Goal: Task Accomplishment & Management: Manage account settings

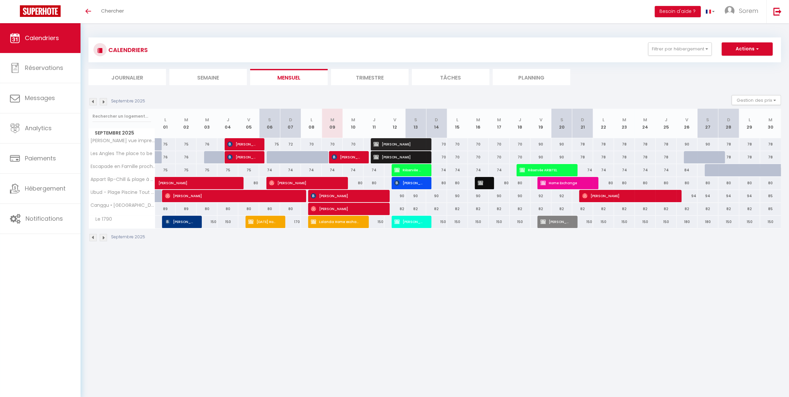
click at [583, 170] on div "74" at bounding box center [582, 170] width 21 height 12
type input "74"
type input "Dim 21 Septembre 2025"
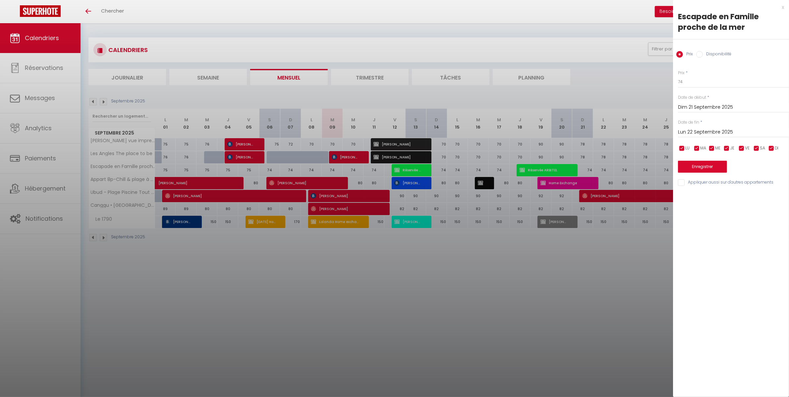
click at [691, 130] on input "Lun 22 Septembre 2025" at bounding box center [733, 132] width 111 height 9
click at [765, 214] on span "27" at bounding box center [770, 209] width 14 height 13
type input "[DATE]"
click at [689, 85] on input "74" at bounding box center [733, 82] width 111 height 12
type input "75"
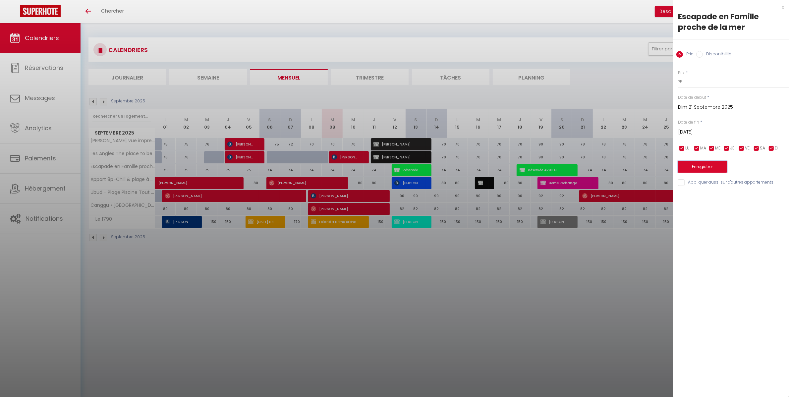
click at [703, 165] on button "Enregistrer" at bounding box center [702, 167] width 49 height 12
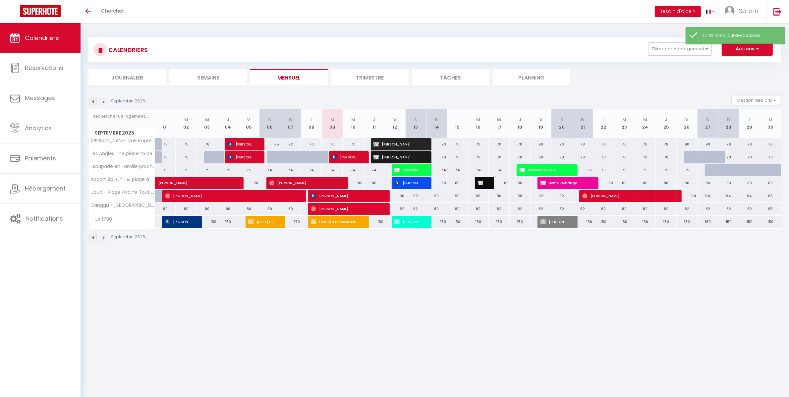
click at [437, 171] on div "74" at bounding box center [436, 170] width 21 height 12
type input "74"
type input "Dim 14 Septembre 2025"
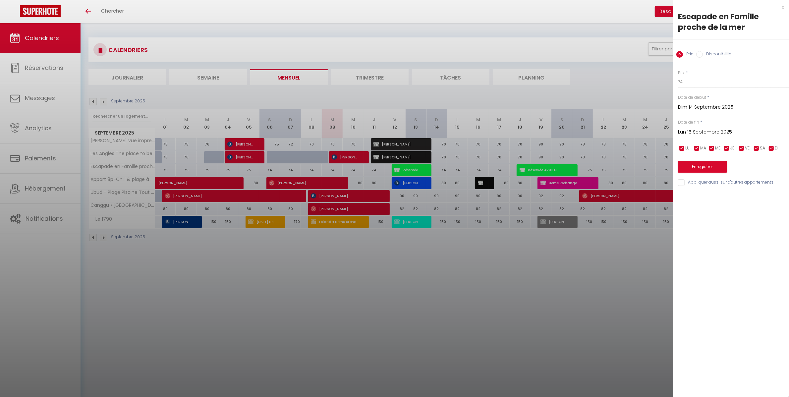
click at [695, 135] on input "Lun 15 Septembre 2025" at bounding box center [733, 132] width 111 height 9
click at [746, 196] on span "18" at bounding box center [742, 196] width 14 height 13
type input "Jeu 18 Septembre 2025"
click at [699, 83] on input "74" at bounding box center [733, 82] width 111 height 12
type input "75"
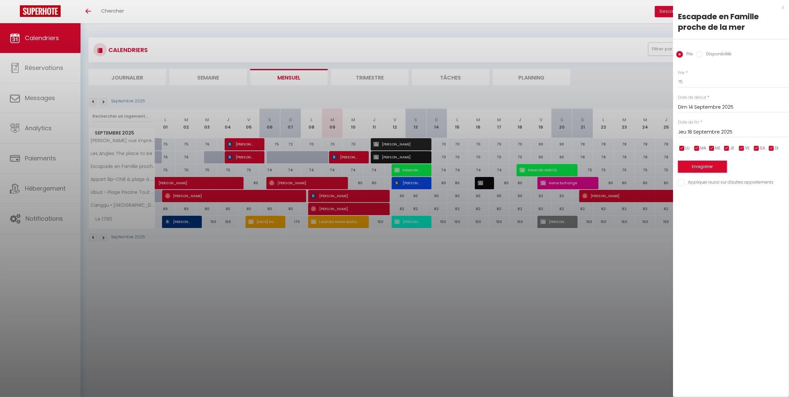
click at [706, 164] on button "Enregistrer" at bounding box center [702, 167] width 49 height 12
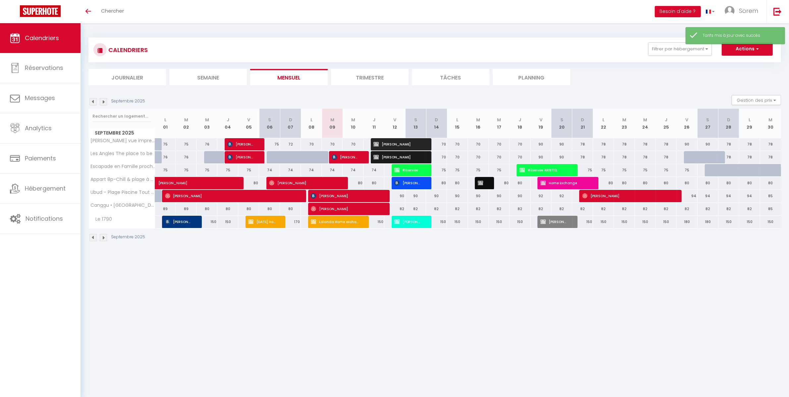
click at [442, 144] on div "70" at bounding box center [436, 144] width 21 height 12
type input "70"
type input "Dim 14 Septembre 2025"
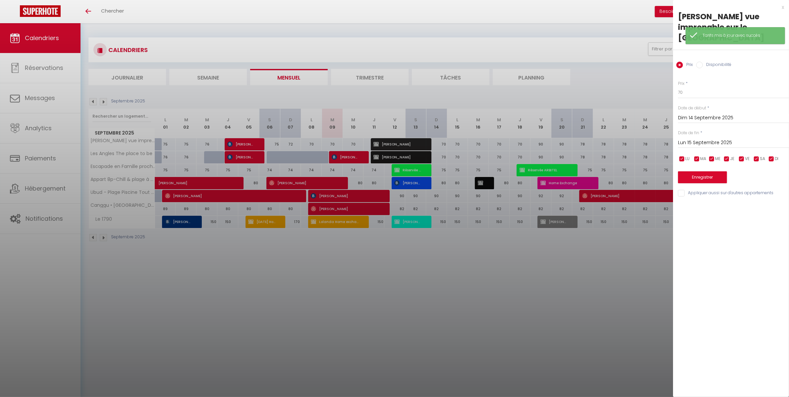
click at [702, 144] on input "Lun 15 Septembre 2025" at bounding box center [733, 142] width 111 height 9
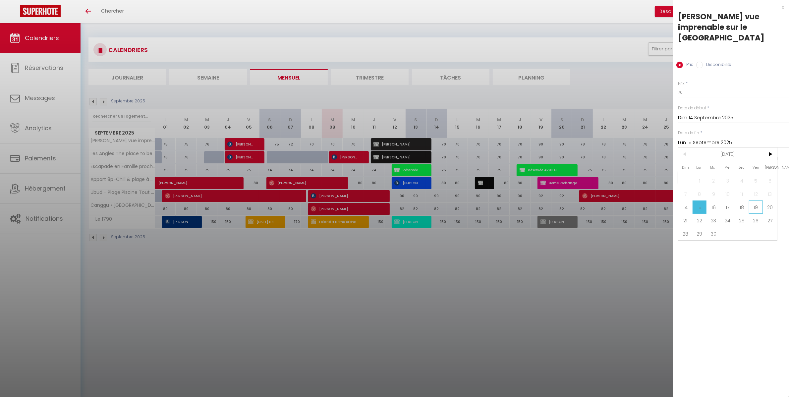
click at [751, 209] on span "19" at bounding box center [756, 206] width 14 height 13
type input "Ven 19 Septembre 2025"
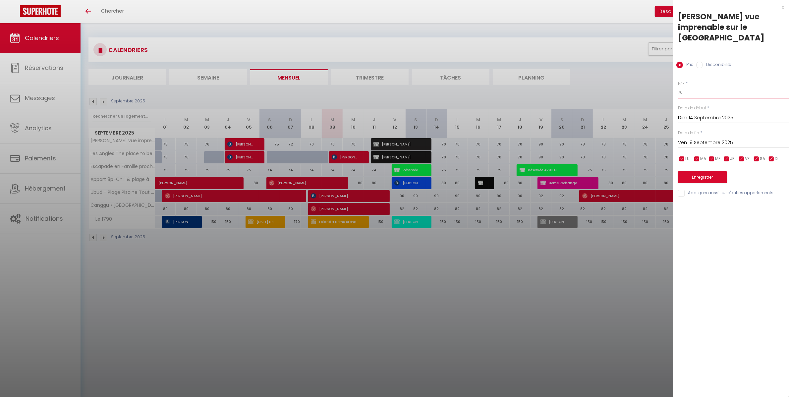
click at [698, 93] on input "70" at bounding box center [733, 92] width 111 height 12
type input "71"
click at [709, 175] on button "Enregistrer" at bounding box center [702, 177] width 49 height 12
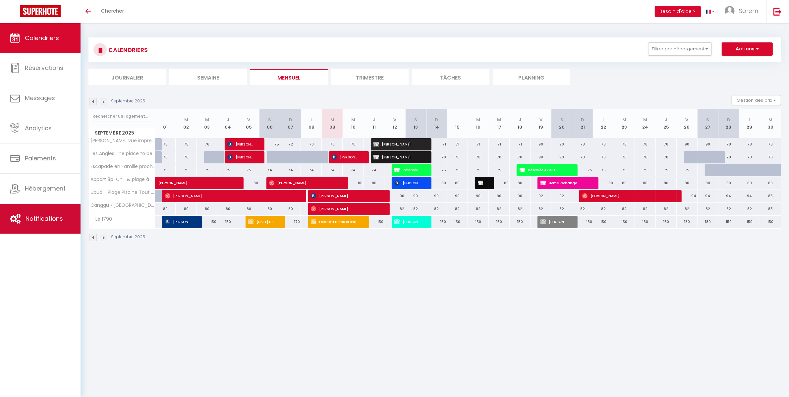
click at [52, 221] on span "Notifications" at bounding box center [44, 218] width 37 height 8
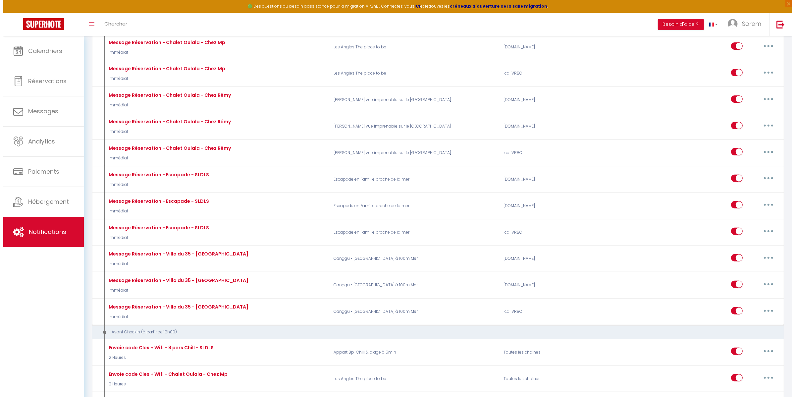
scroll to position [282, 0]
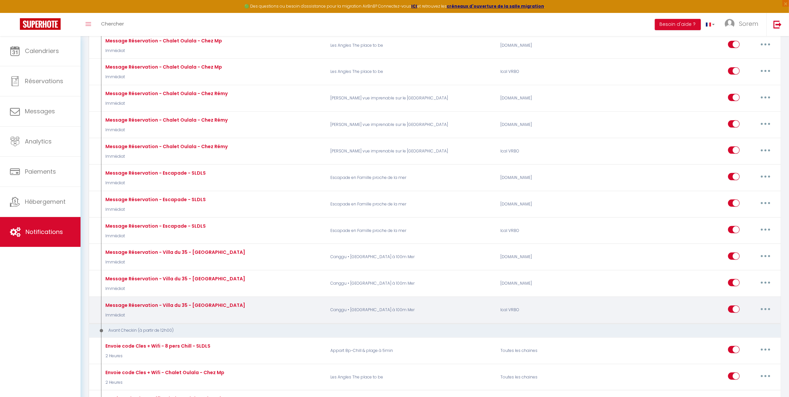
click at [764, 308] on button "button" at bounding box center [765, 309] width 19 height 11
click at [756, 320] on link "Editer" at bounding box center [748, 323] width 49 height 11
type input "Message Réservation - Villa du 35 - [GEOGRAPHIC_DATA]"
select select "Immédiat"
select select "if_booking_is_paid"
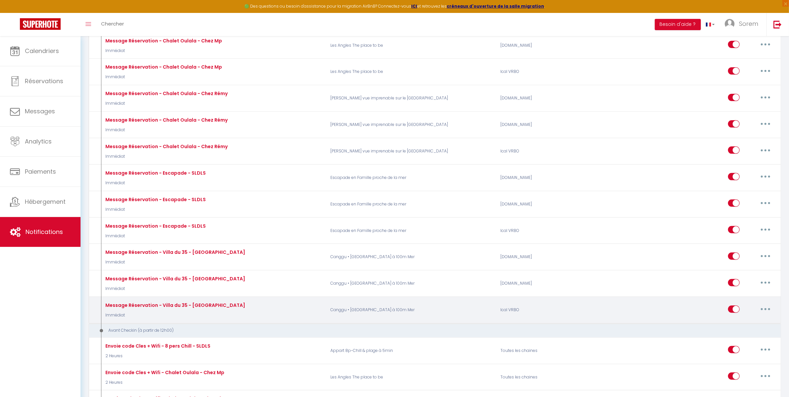
checkbox input "true"
checkbox input "false"
checkbox input "true"
radio input "true"
type input "Merci pour votre réservation"
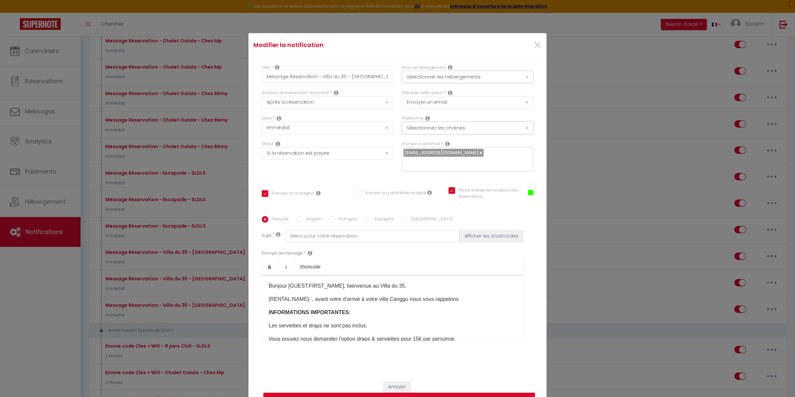
click at [464, 134] on button "Sélectionnez les chaînes" at bounding box center [468, 128] width 132 height 13
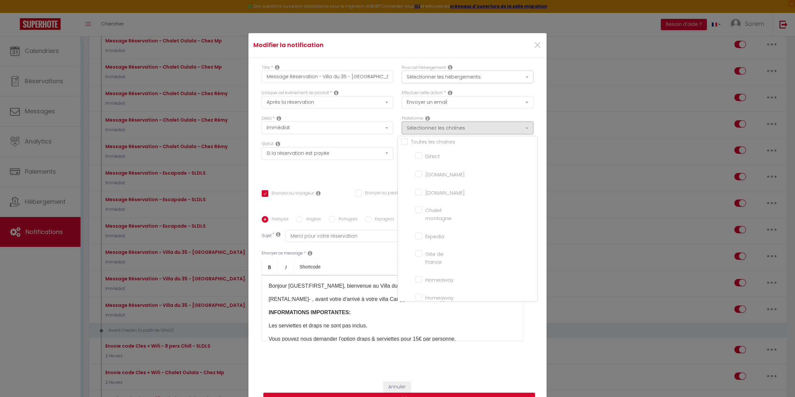
scroll to position [0, 0]
click at [438, 242] on input "Expedia" at bounding box center [434, 238] width 38 height 7
checkbox input "true"
checkbox input "false"
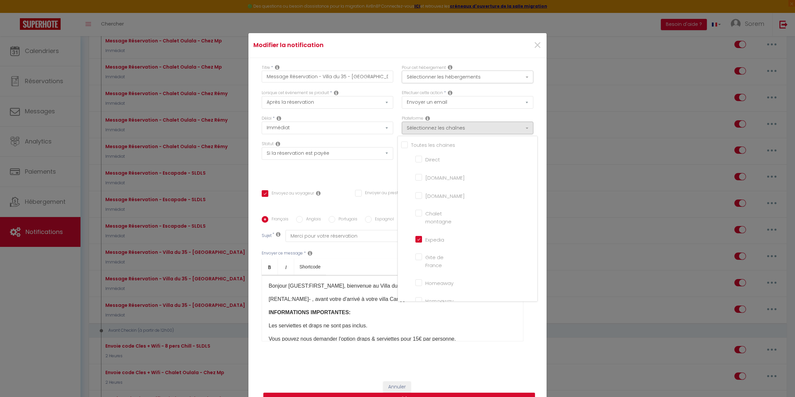
checkbox input "true"
click at [466, 393] on button "Mettre à jour" at bounding box center [399, 399] width 272 height 13
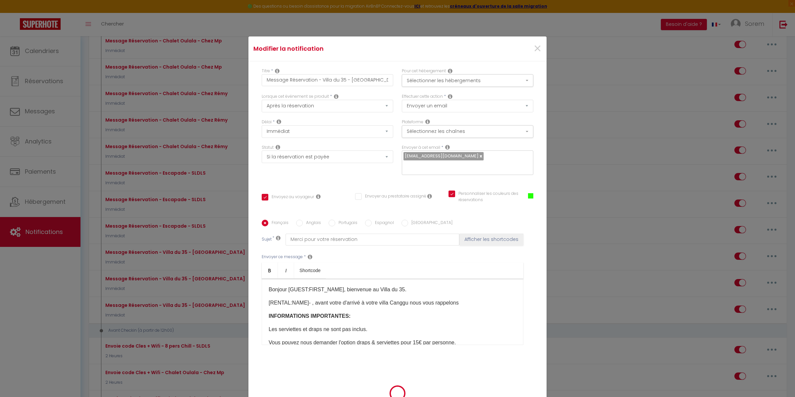
checkbox input "true"
checkbox input "false"
checkbox input "true"
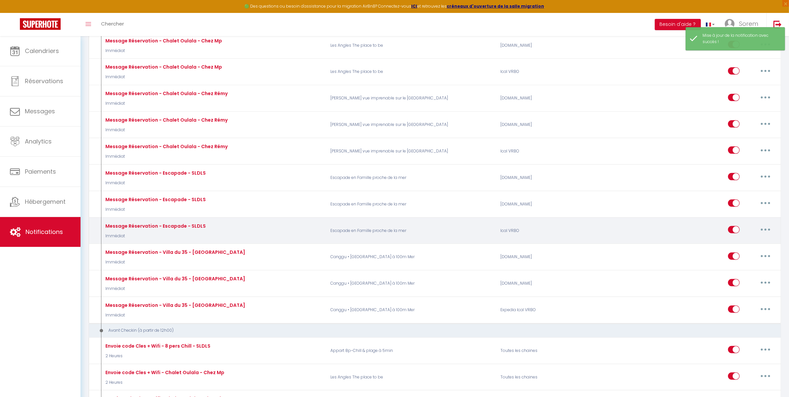
click at [761, 229] on button "button" at bounding box center [765, 229] width 19 height 11
click at [754, 243] on link "Editer" at bounding box center [748, 244] width 49 height 11
type input "Message Réservation - Escapade - SLDLS"
select select "Immédiat"
select select "if_booking_is_paid"
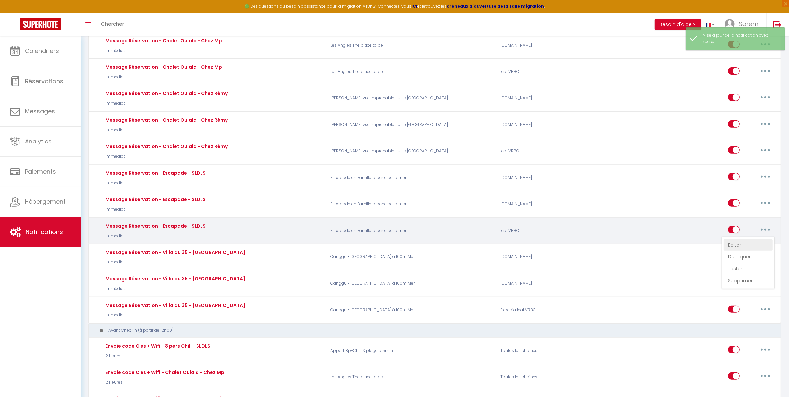
checkbox input "true"
checkbox input "false"
checkbox input "true"
radio input "true"
type input "Merci pour votre réservation"
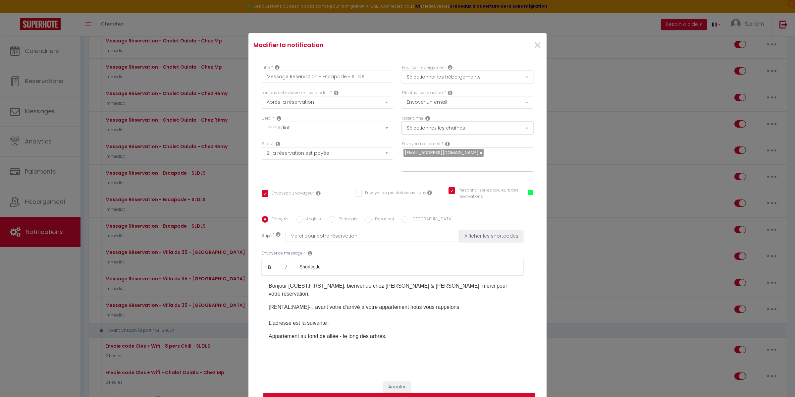
click at [475, 128] on button "Sélectionnez les chaînes" at bounding box center [468, 128] width 132 height 13
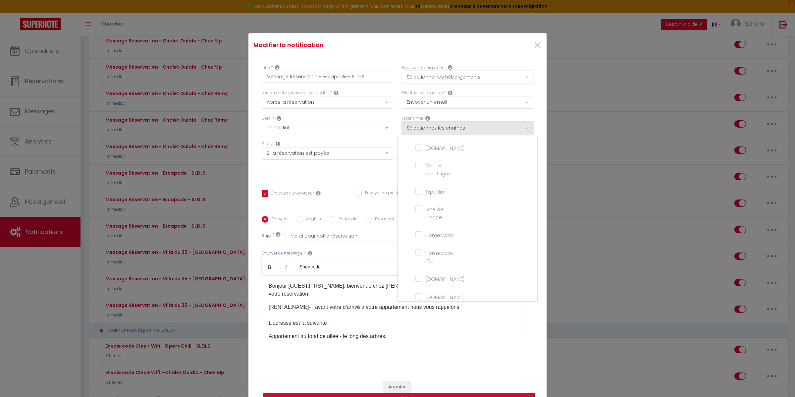
scroll to position [37, 0]
click at [423, 204] on input "Expedia" at bounding box center [434, 201] width 38 height 7
checkbox input "true"
checkbox input "false"
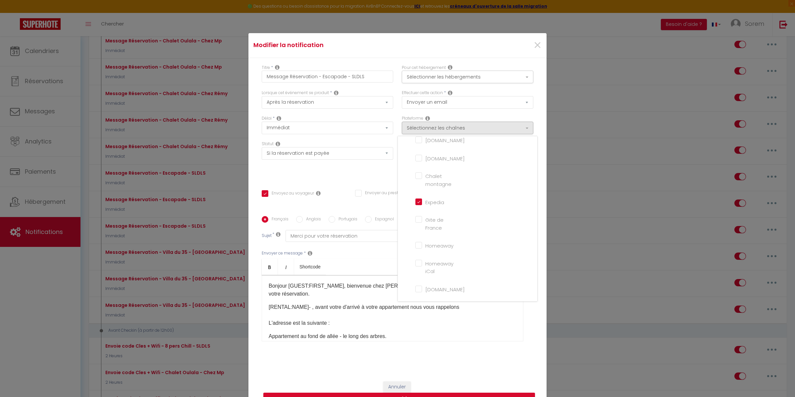
checkbox input "true"
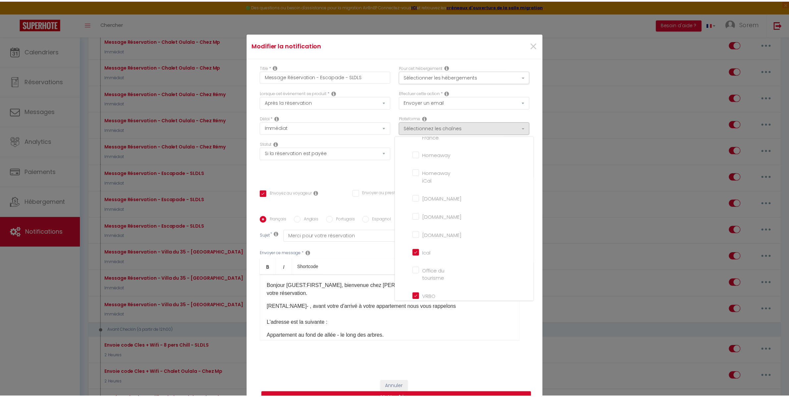
scroll to position [151, 0]
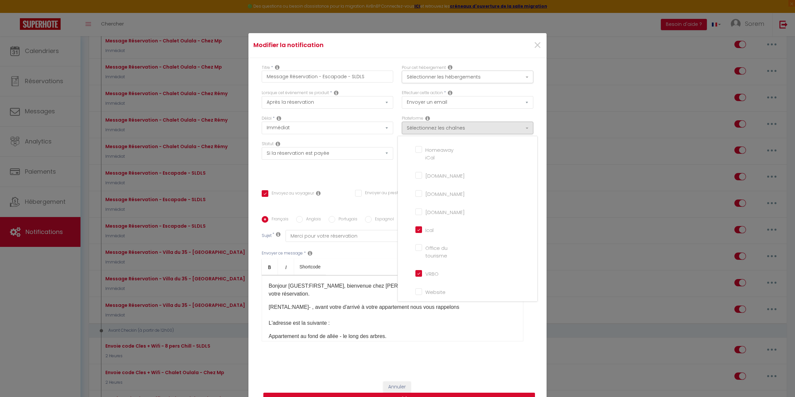
click at [433, 393] on button "Mettre à jour" at bounding box center [399, 399] width 272 height 13
checkbox input "true"
checkbox input "false"
checkbox input "true"
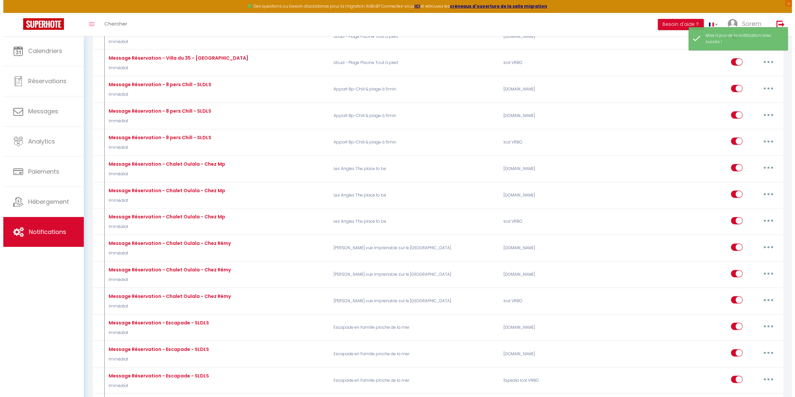
scroll to position [130, 0]
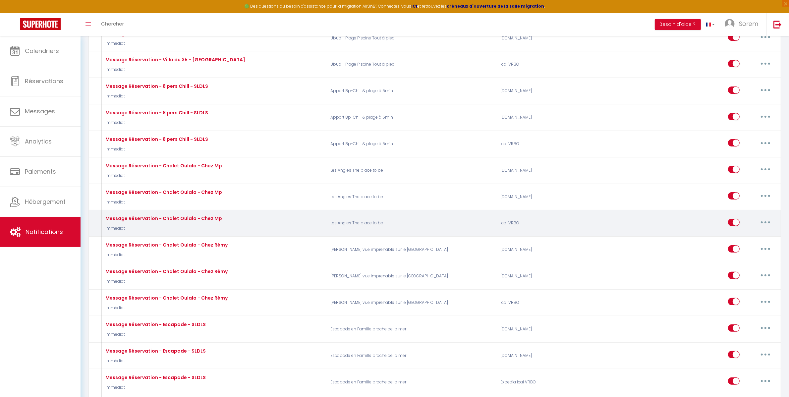
click at [766, 221] on icon "button" at bounding box center [765, 222] width 2 height 2
click at [741, 232] on link "Editer" at bounding box center [748, 237] width 49 height 11
type input "Message Réservation - Chalet Oulala - Chez Mp"
select select "Immédiat"
select select "if_booking_is_paid"
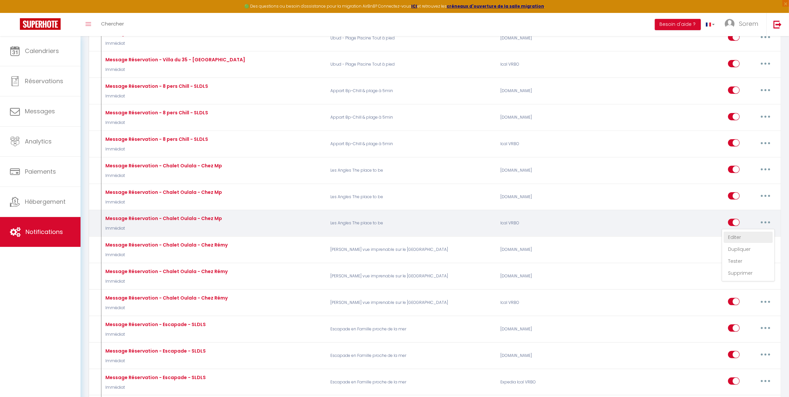
checkbox input "true"
checkbox input "false"
checkbox input "true"
radio input "true"
type input "Merci pour votre réservation"
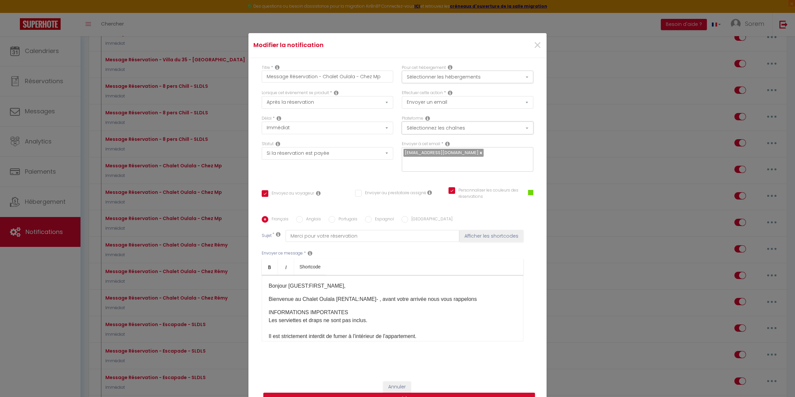
click at [465, 132] on button "Sélectionnez les chaînes" at bounding box center [468, 128] width 132 height 13
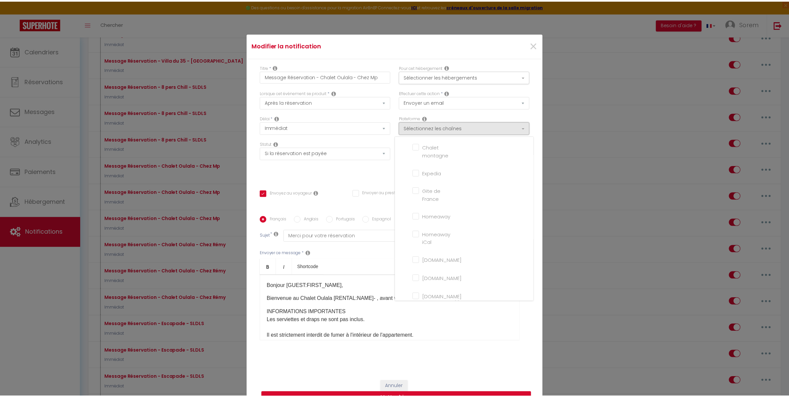
scroll to position [58, 0]
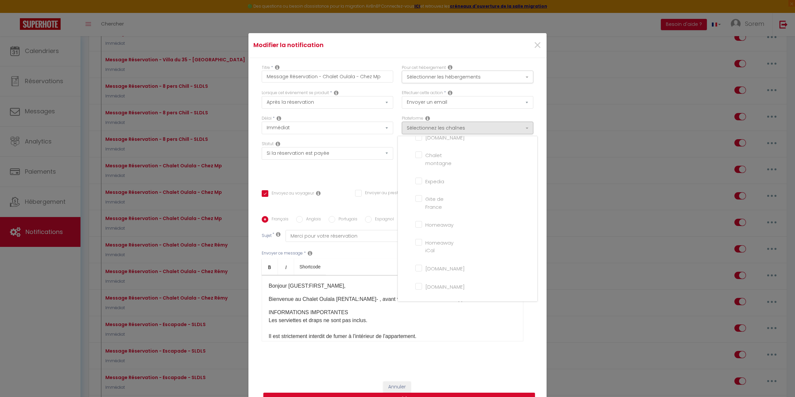
click at [435, 184] on input "Expedia" at bounding box center [434, 180] width 38 height 7
checkbox input "true"
checkbox input "false"
checkbox input "true"
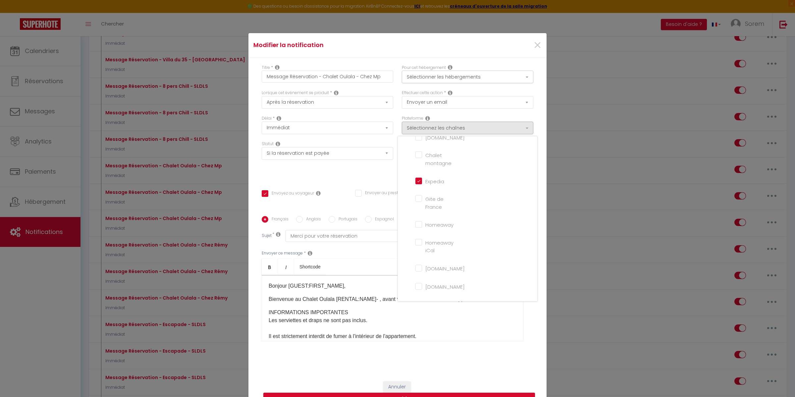
click at [525, 115] on div "Effectuer cette action * Envoyer un email Envoyer un SMS Envoyer une notificati…" at bounding box center [468, 103] width 140 height 26
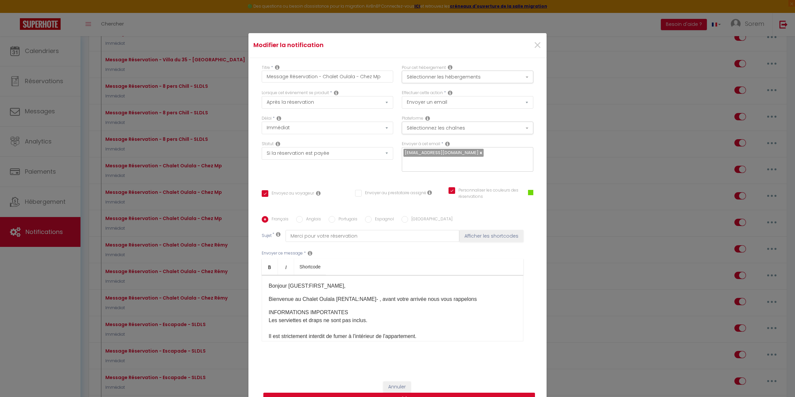
click at [428, 393] on button "Mettre à jour" at bounding box center [399, 399] width 272 height 13
checkbox input "true"
checkbox input "false"
checkbox input "true"
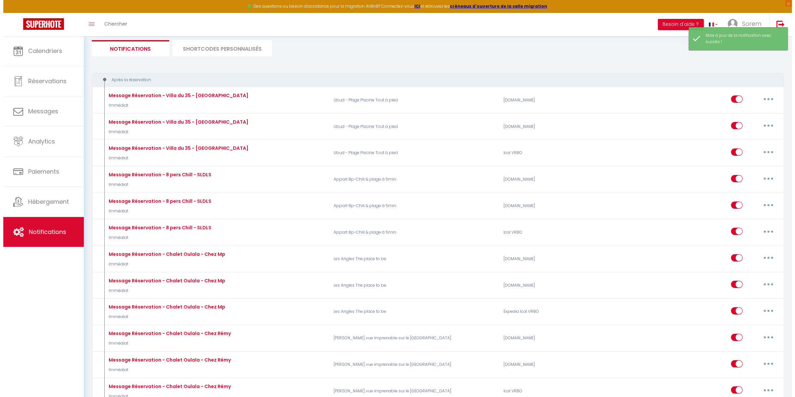
scroll to position [24, 0]
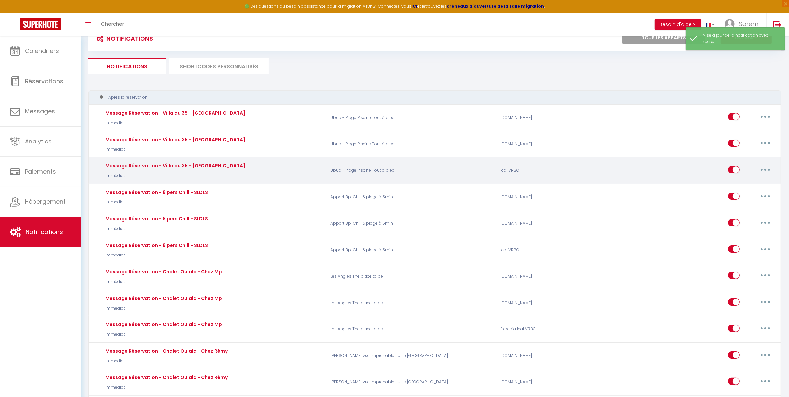
click at [768, 168] on button "button" at bounding box center [765, 169] width 19 height 11
click at [743, 181] on link "Editer" at bounding box center [748, 184] width 49 height 11
type input "Message Réservation - Villa du 35 - [GEOGRAPHIC_DATA]"
select select "Immédiat"
checkbox input "false"
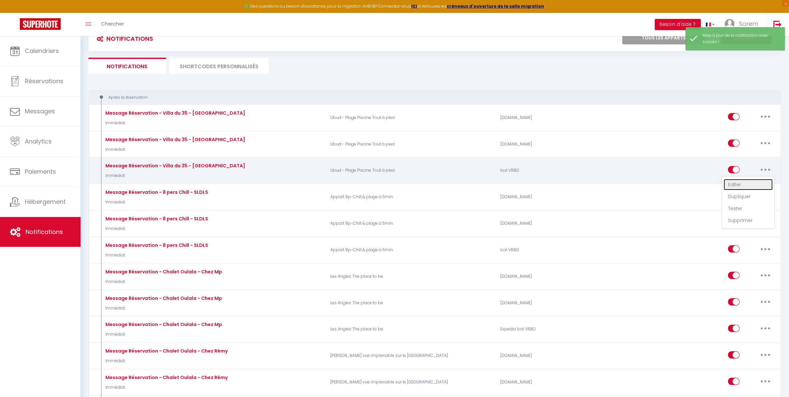
select select "if_booking_is_paid"
checkbox input "true"
checkbox input "false"
checkbox input "true"
radio input "true"
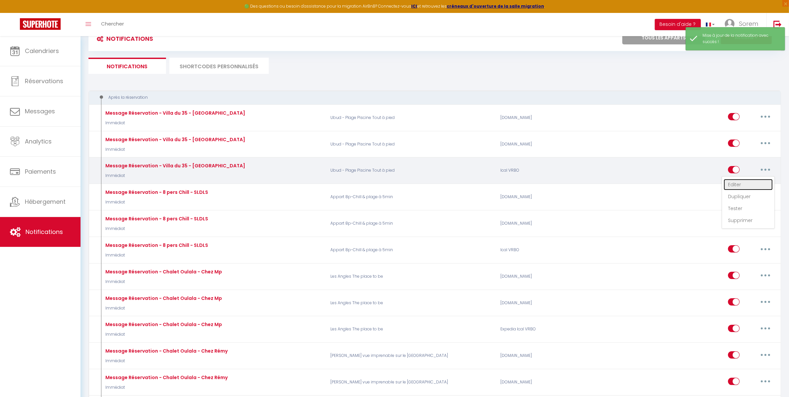
type input "Merci pour votre réservation[WELCOME_FORM_URL]"
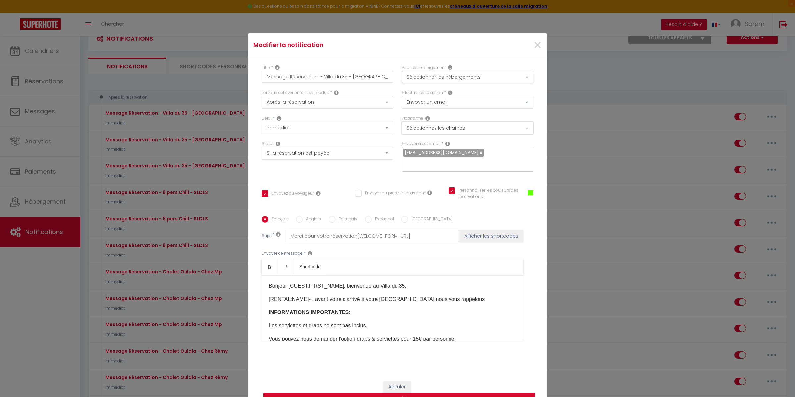
click at [487, 134] on button "Sélectionnez les chaînes" at bounding box center [468, 128] width 132 height 13
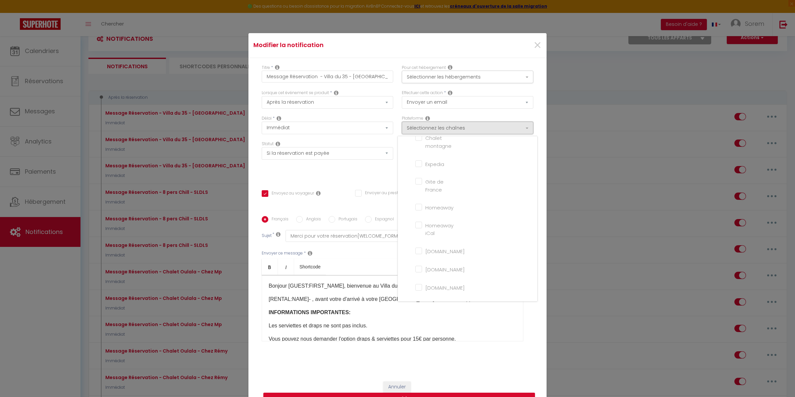
scroll to position [75, 0]
click at [427, 167] on input "Expedia" at bounding box center [434, 163] width 38 height 7
checkbox input "true"
checkbox input "false"
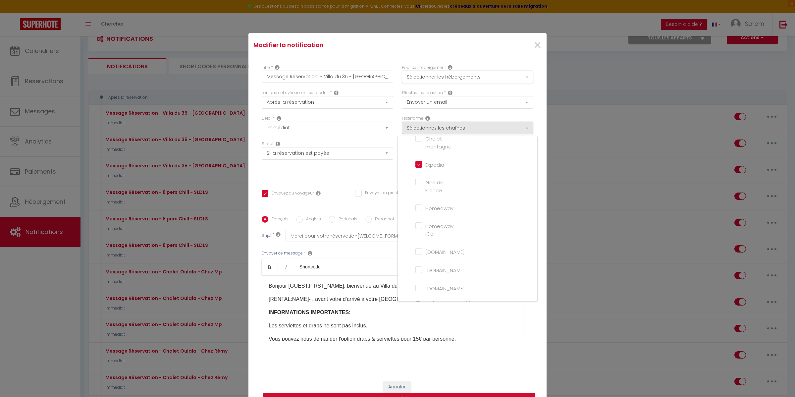
checkbox input "true"
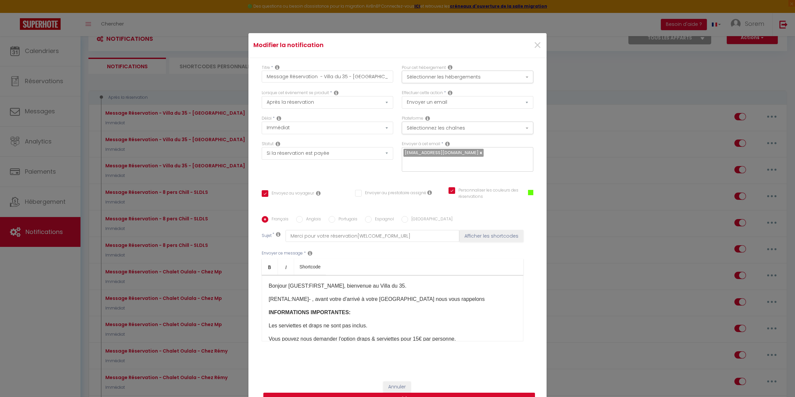
click at [454, 394] on button "Mettre à jour" at bounding box center [399, 399] width 272 height 13
checkbox input "true"
checkbox input "false"
checkbox input "true"
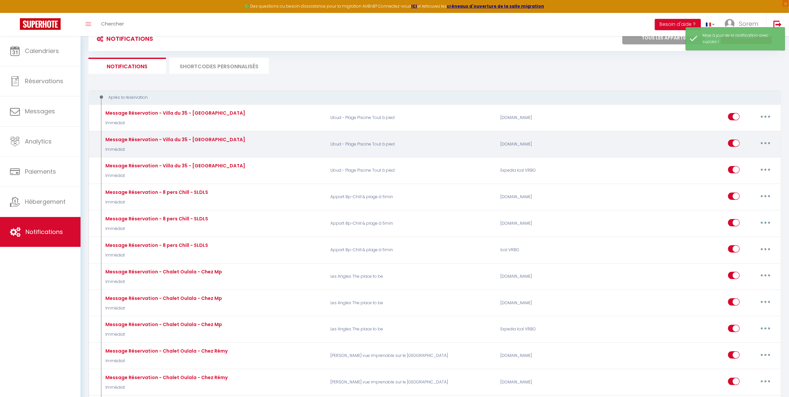
click at [769, 142] on button "button" at bounding box center [765, 143] width 19 height 11
click at [739, 156] on link "Editer" at bounding box center [748, 158] width 49 height 11
type input "Message Réservation - Villa du 35 - [GEOGRAPHIC_DATA]"
select select "Immédiat"
select select "if_booking_is_paid"
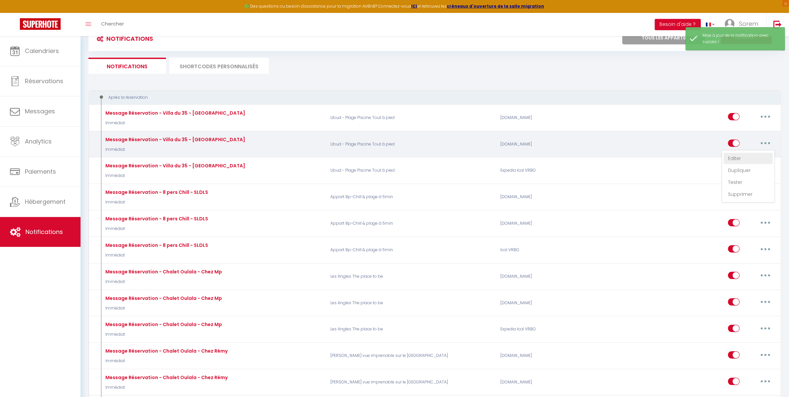
checkbox input "true"
checkbox input "false"
checkbox input "true"
radio input "true"
type input "Merci pour votre réservation[WELCOME_FORM_URL]"
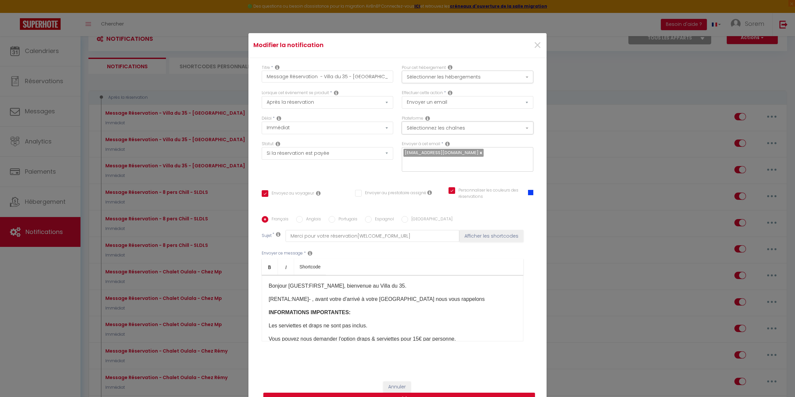
click at [481, 134] on button "Sélectionnez les chaînes" at bounding box center [468, 128] width 132 height 13
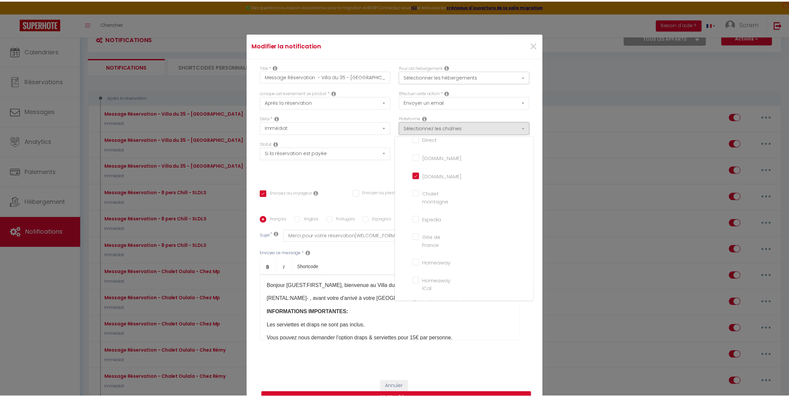
scroll to position [7, 0]
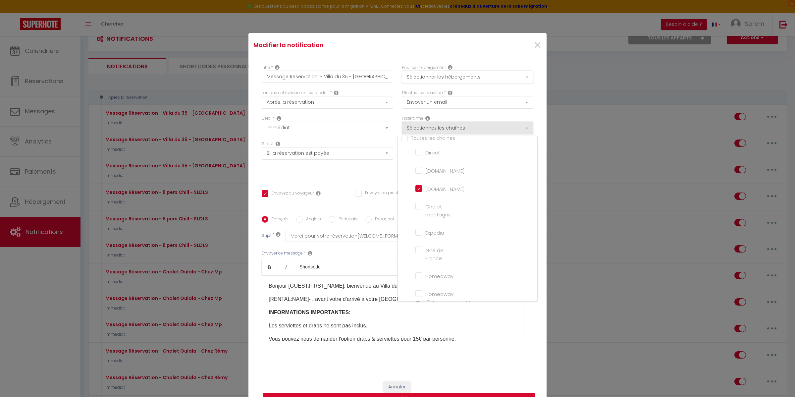
click at [469, 393] on button "Mettre à jour" at bounding box center [399, 399] width 272 height 13
checkbox input "true"
checkbox input "false"
checkbox input "true"
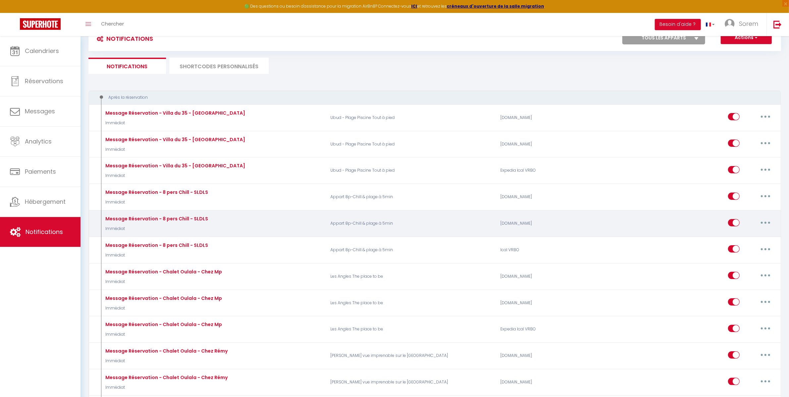
click at [764, 222] on button "button" at bounding box center [765, 222] width 19 height 11
click at [749, 237] on link "Editer" at bounding box center [748, 237] width 49 height 11
type input "Message Réservation - 8 pers Chill - SLDLS"
select select "Immédiat"
select select "if_booking_is_paid"
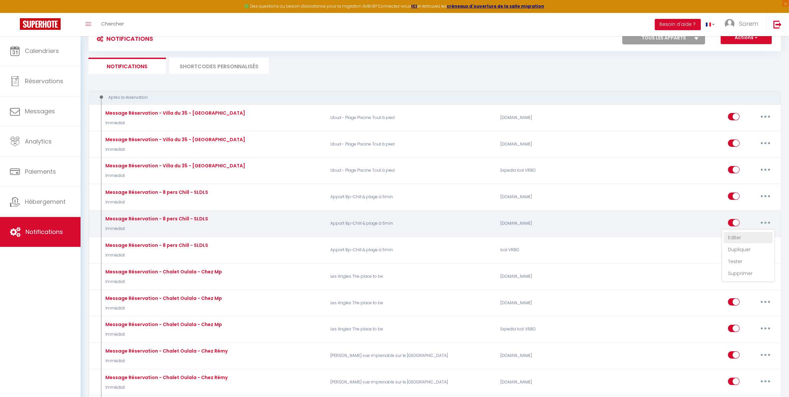
checkbox input "true"
checkbox input "false"
checkbox input "true"
radio input "true"
type input "Merci pour votre réservation"
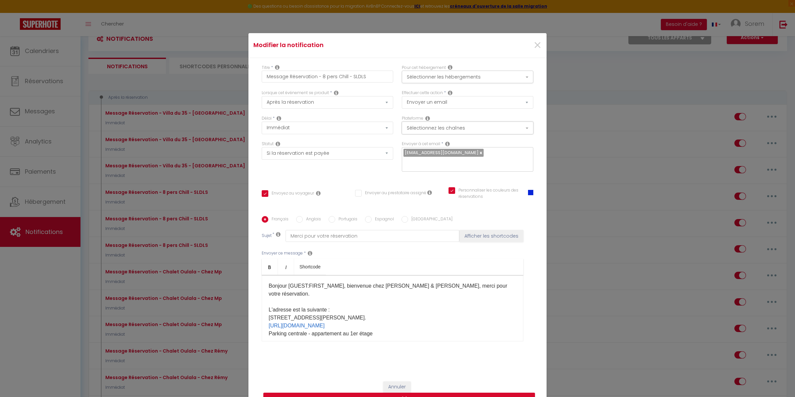
click at [463, 129] on button "Sélectionnez les chaînes" at bounding box center [468, 128] width 132 height 13
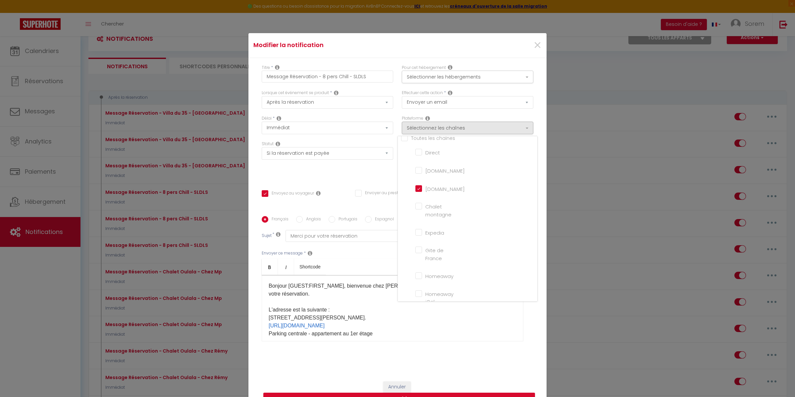
click at [539, 111] on div "Titre * Message Réservation - 8 pers Chill - SLDLS Pour cet hébergement Sélecti…" at bounding box center [397, 216] width 298 height 317
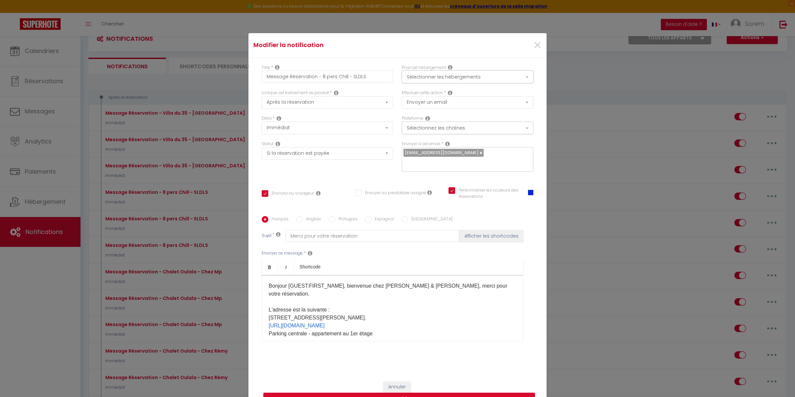
click at [488, 82] on button "Sélectionner les hébergements" at bounding box center [468, 77] width 132 height 13
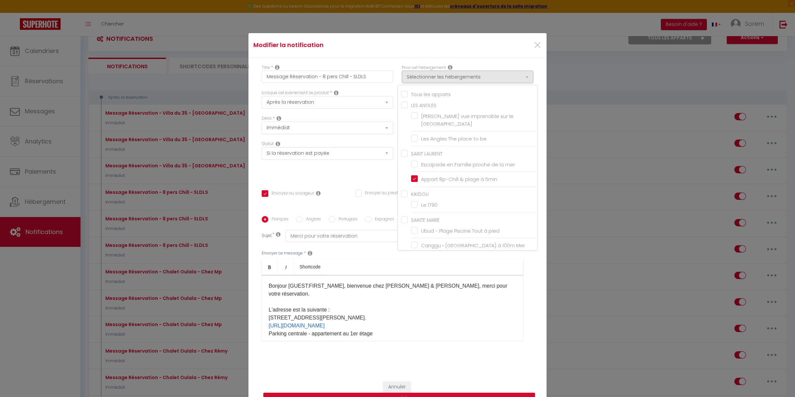
click at [502, 64] on div "Titre * Message Réservation - 8 pers Chill - SLDLS Pour cet hébergement Sélecti…" at bounding box center [397, 216] width 298 height 317
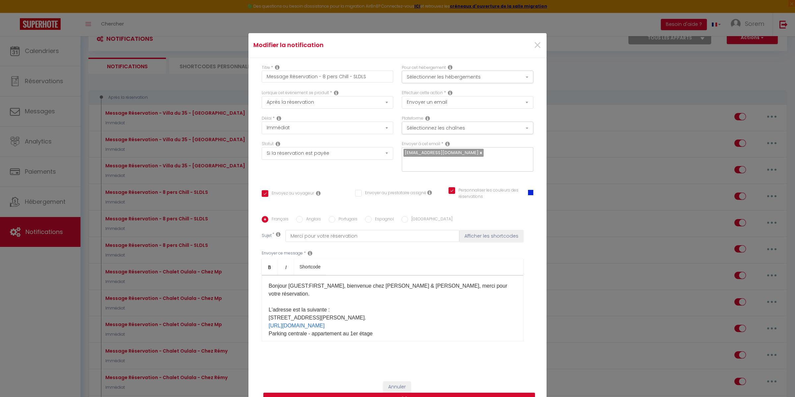
click at [453, 393] on button "Mettre à jour" at bounding box center [399, 399] width 272 height 13
checkbox input "true"
checkbox input "false"
checkbox input "true"
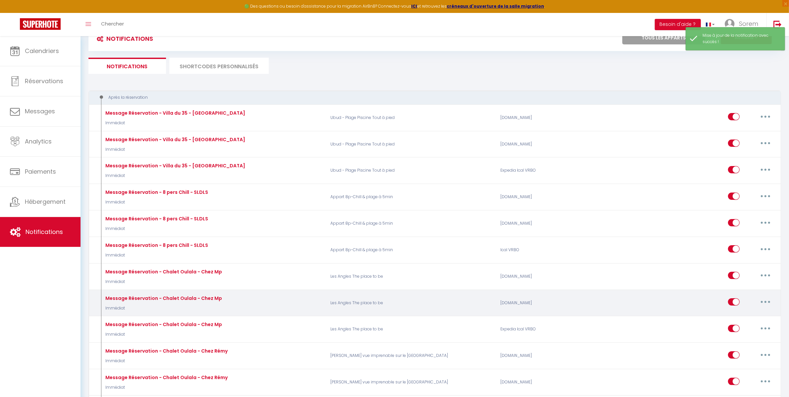
click at [766, 301] on icon "button" at bounding box center [765, 302] width 2 height 2
click at [739, 315] on link "Editer" at bounding box center [748, 316] width 49 height 11
type input "Message Réservation - Chalet Oulala - Chez Mp"
select select "Immédiat"
select select "if_booking_is_paid"
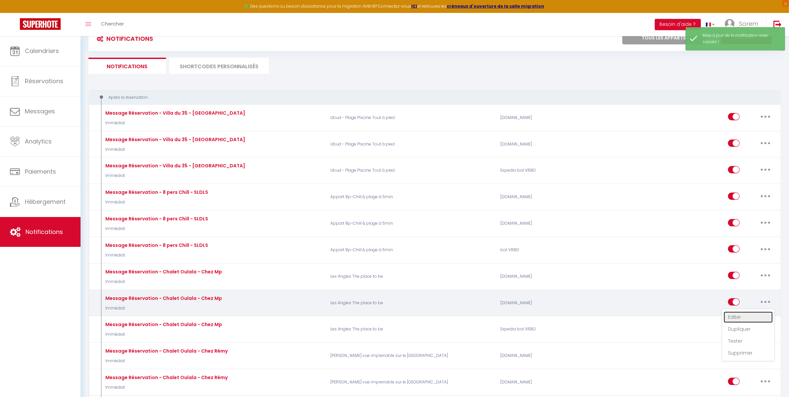
checkbox input "true"
checkbox input "false"
checkbox input "true"
radio input "true"
type input "Merci pour votre réservation"
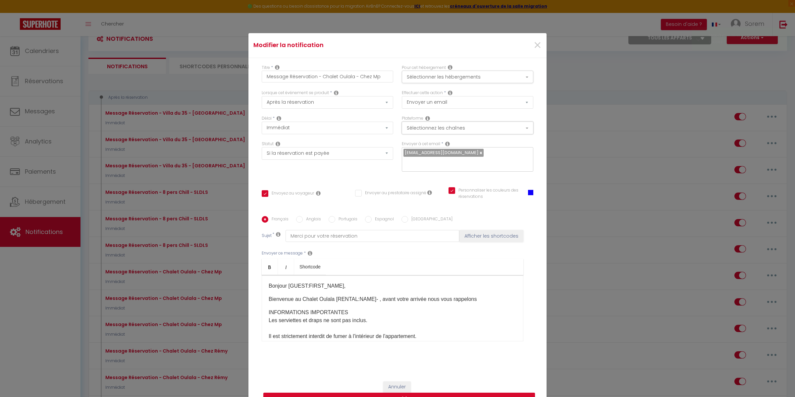
click at [465, 134] on button "Sélectionnez les chaînes" at bounding box center [468, 128] width 132 height 13
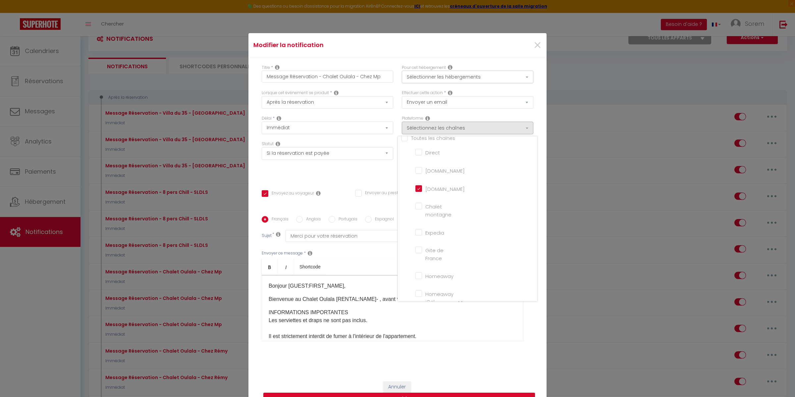
click at [537, 102] on div "Titre * Message Réservation - Chalet Oulala - Chez Mp Pour cet hébergement Séle…" at bounding box center [397, 216] width 298 height 317
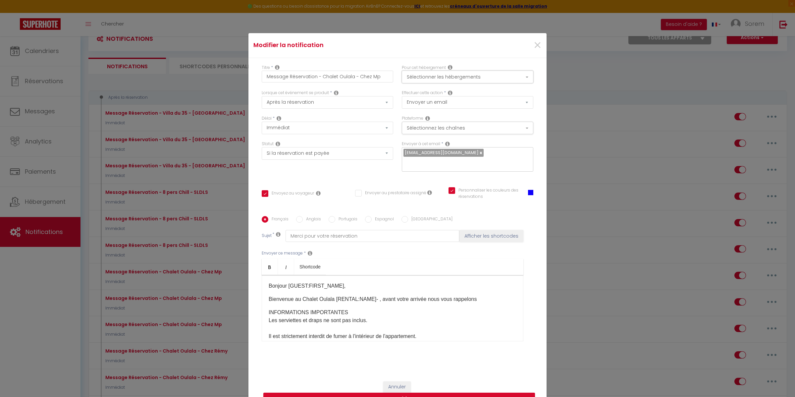
click at [507, 82] on button "Sélectionner les hébergements" at bounding box center [468, 77] width 132 height 13
click at [494, 51] on div "×" at bounding box center [496, 45] width 99 height 15
click at [429, 393] on button "Mettre à jour" at bounding box center [399, 399] width 272 height 13
checkbox input "true"
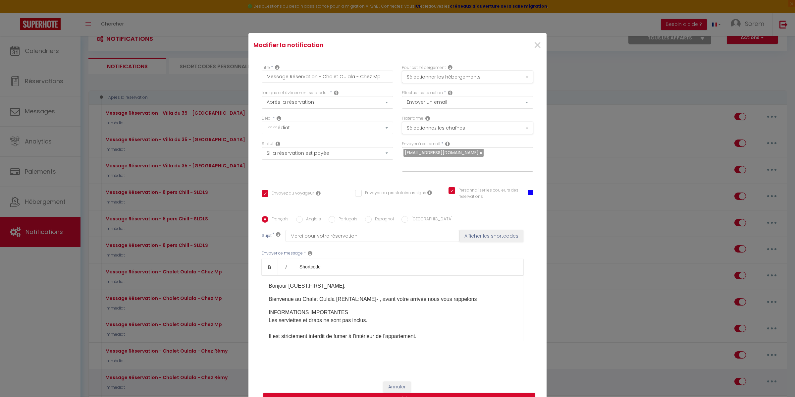
checkbox input "false"
checkbox input "true"
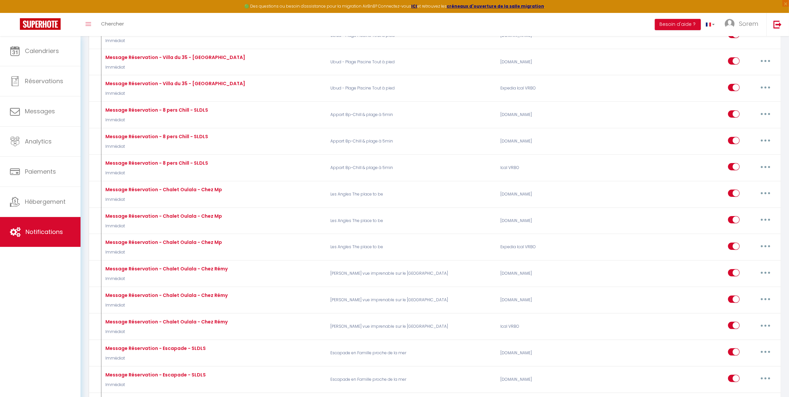
scroll to position [153, 0]
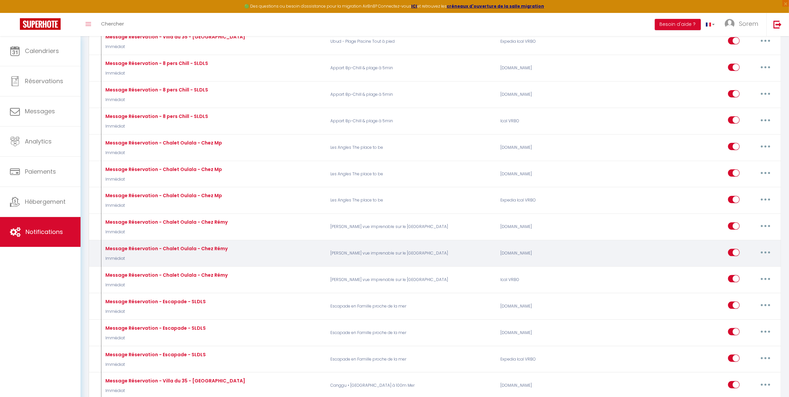
click at [767, 253] on button "button" at bounding box center [765, 252] width 19 height 11
click at [757, 264] on link "Editer" at bounding box center [748, 267] width 49 height 11
type input "Message Réservation - Chalet Oulala - Chez Rémy"
select select "Immédiat"
select select "if_booking_is_paid"
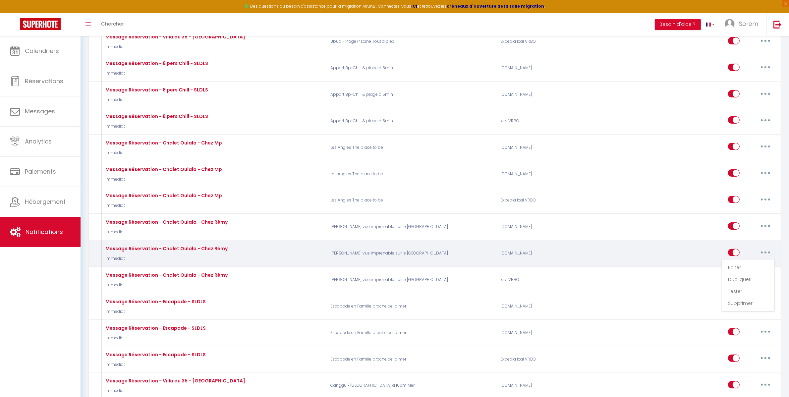
checkbox input "true"
checkbox input "false"
checkbox input "true"
radio input "true"
type input "Merci pour votre réservation"
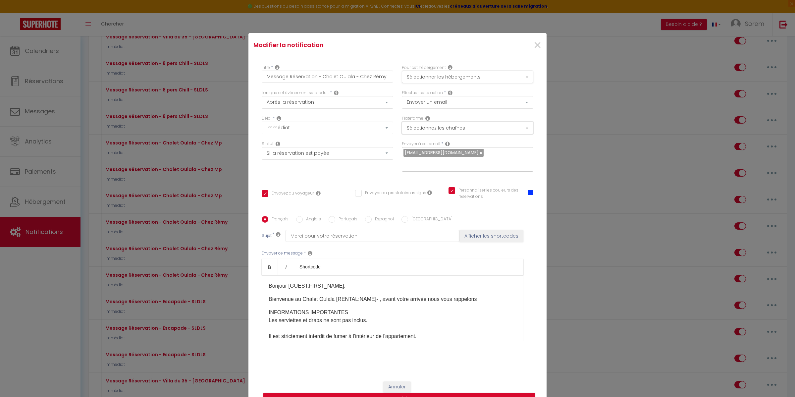
click at [481, 134] on button "Sélectionnez les chaînes" at bounding box center [468, 128] width 132 height 13
click at [479, 83] on button "Sélectionner les hébergements" at bounding box center [468, 77] width 132 height 13
click at [425, 396] on button "Mettre à jour" at bounding box center [399, 399] width 272 height 13
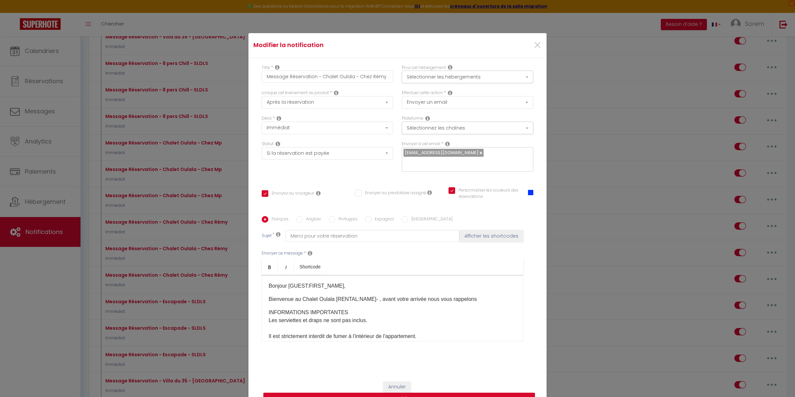
checkbox input "true"
checkbox input "false"
checkbox input "true"
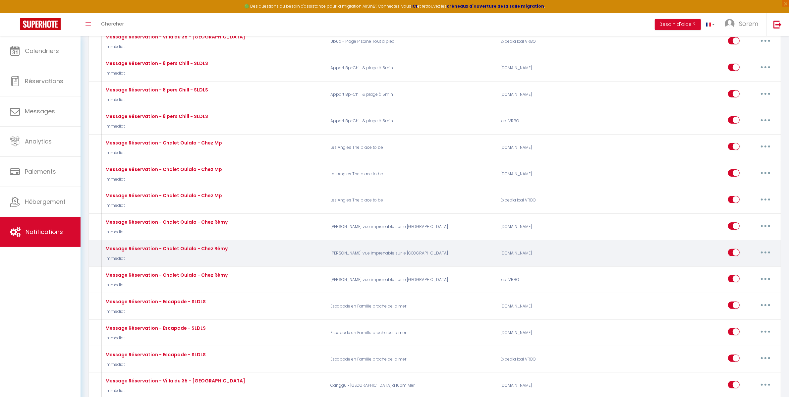
click at [762, 252] on button "button" at bounding box center [765, 252] width 19 height 11
click at [761, 266] on link "Editer" at bounding box center [748, 267] width 49 height 11
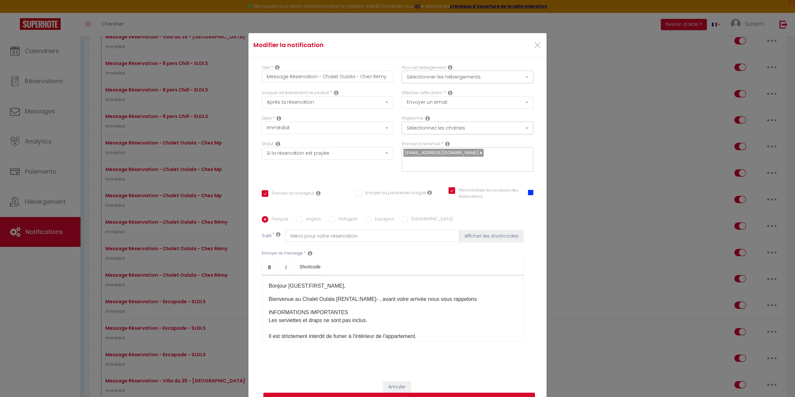
click at [462, 394] on button "Mettre à jour" at bounding box center [399, 399] width 272 height 13
checkbox input "true"
checkbox input "false"
checkbox input "true"
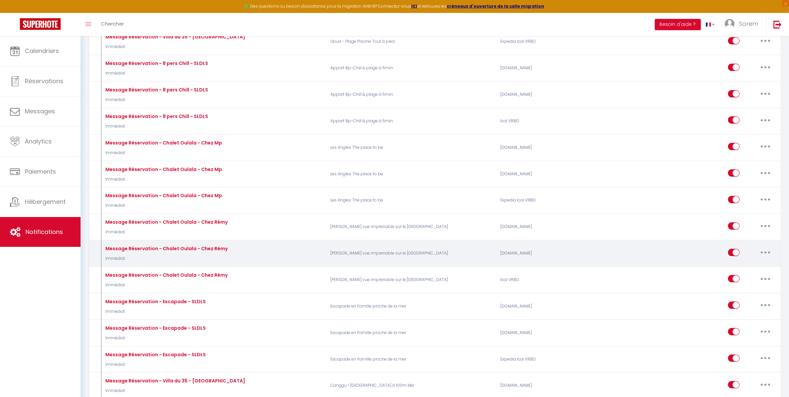
click at [770, 251] on button "button" at bounding box center [765, 252] width 19 height 11
click at [756, 264] on link "Editer" at bounding box center [748, 267] width 49 height 11
type input "Message Réservation - Chalet Oulala - Chez Rémy"
select select "Immédiat"
select select "if_booking_is_paid"
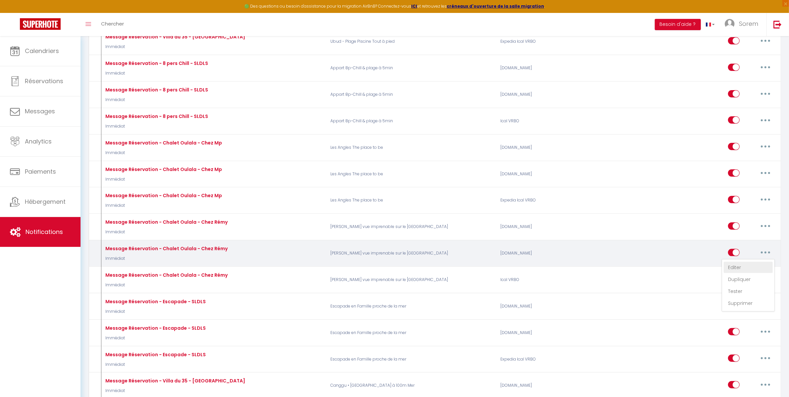
checkbox input "true"
checkbox input "false"
checkbox input "true"
radio input "true"
type input "Merci pour votre réservation"
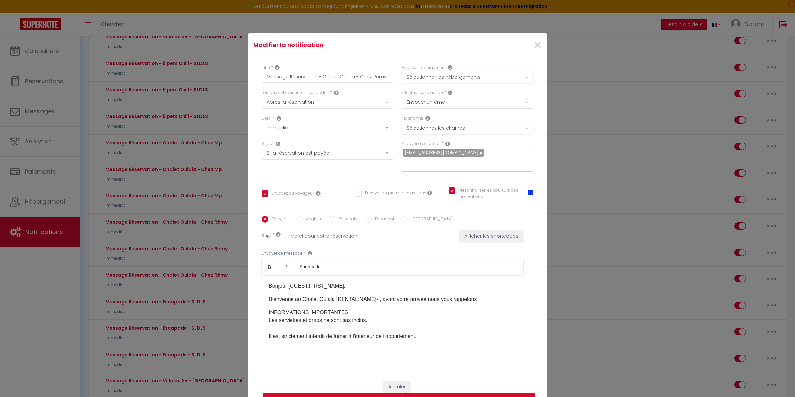
click at [474, 393] on button "Mettre à jour" at bounding box center [399, 399] width 272 height 13
checkbox input "true"
checkbox input "false"
checkbox input "true"
select select
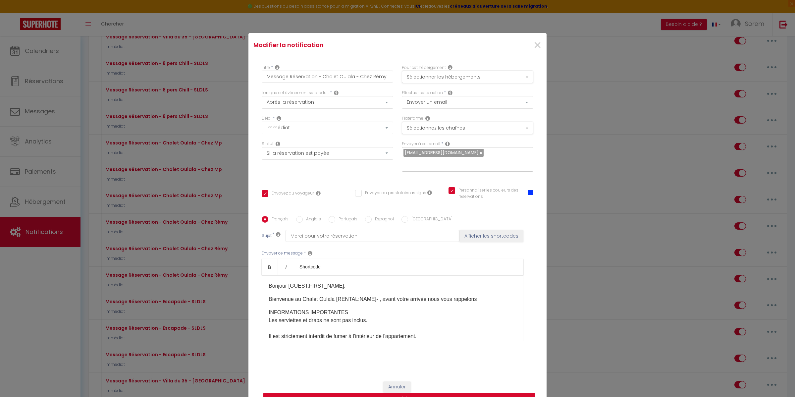
select select
checkbox input "false"
radio input "false"
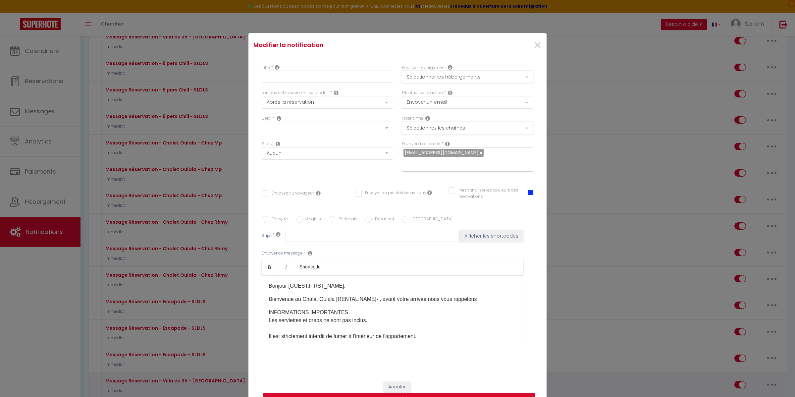
select select
checkbox input "false"
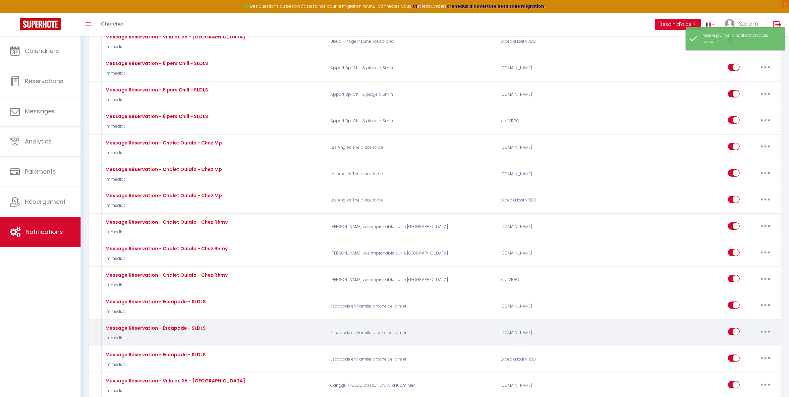
click at [765, 331] on icon "button" at bounding box center [765, 332] width 2 height 2
click at [749, 342] on link "Editer" at bounding box center [748, 346] width 49 height 11
type input "Message Réservation - Escapade - SLDLS"
select select "Immédiat"
select select "if_booking_is_paid"
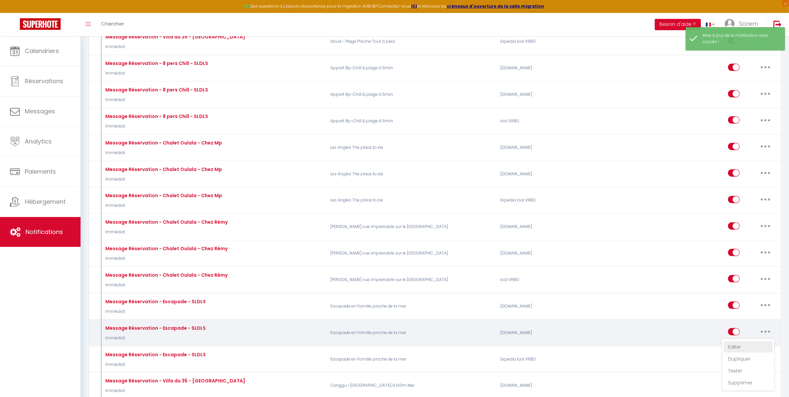
checkbox input "true"
checkbox input "false"
checkbox input "true"
radio input "true"
type input "Merci pour votre réservation"
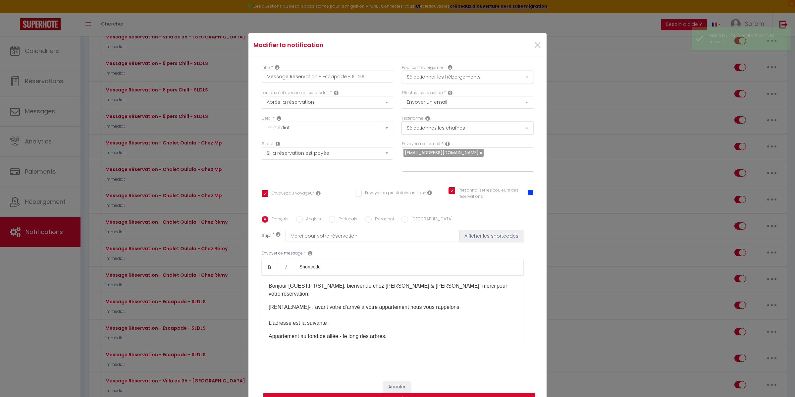
click at [453, 129] on button "Sélectionnez les chaînes" at bounding box center [468, 128] width 132 height 13
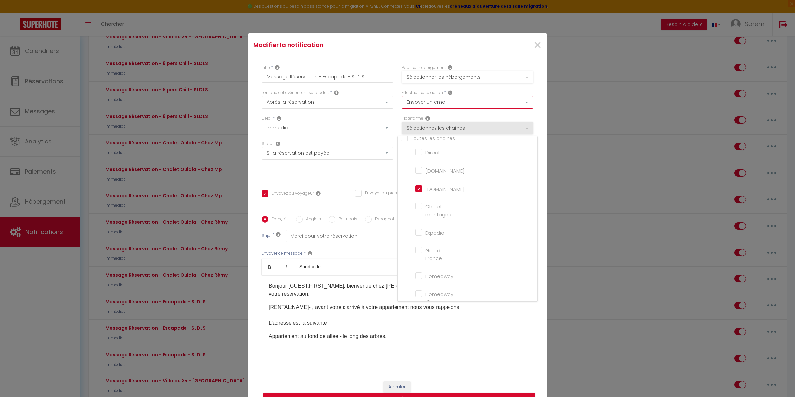
click at [473, 105] on select "Envoyer un email Envoyer un SMS Envoyer une notification push" at bounding box center [468, 102] width 132 height 13
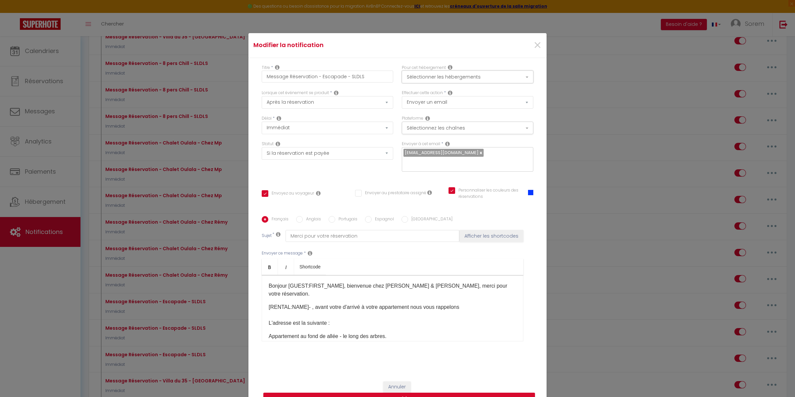
click at [475, 80] on button "Sélectionner les hébergements" at bounding box center [468, 77] width 132 height 13
click at [399, 394] on button "Mettre à jour" at bounding box center [399, 399] width 272 height 13
checkbox input "true"
checkbox input "false"
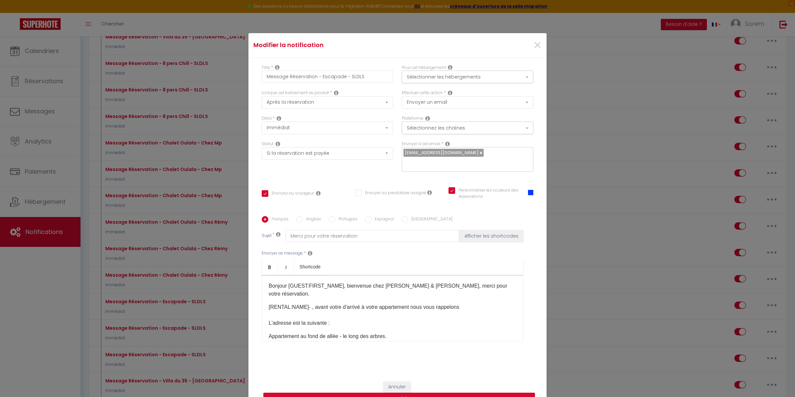
checkbox input "true"
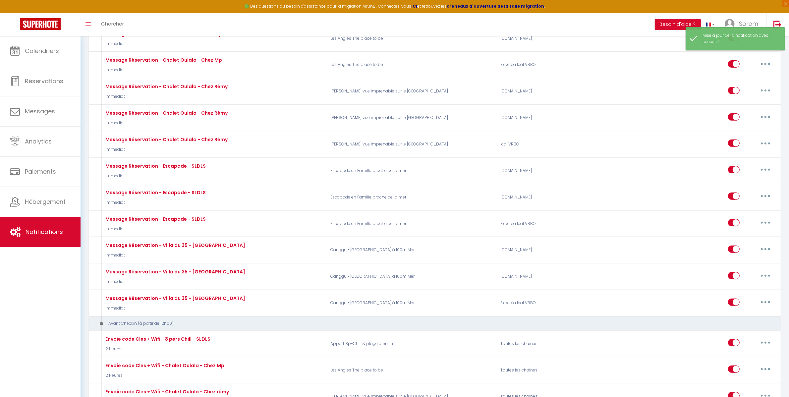
scroll to position [294, 0]
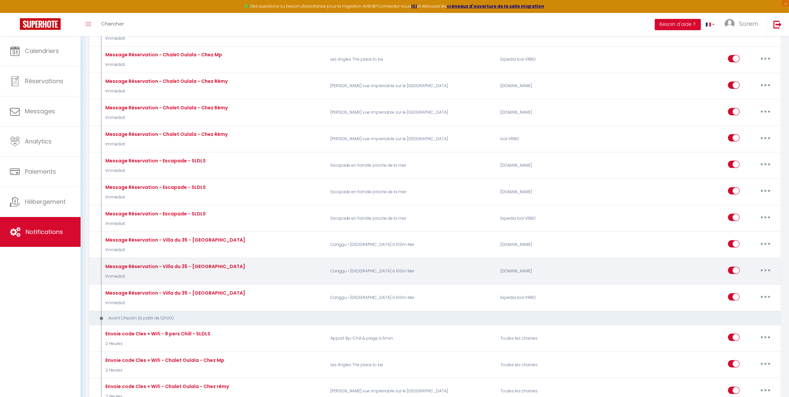
click at [765, 269] on icon "button" at bounding box center [765, 270] width 2 height 2
click at [757, 282] on link "Editer" at bounding box center [748, 285] width 49 height 11
type input "Message Réservation - Villa du 35 - [GEOGRAPHIC_DATA]"
select select "Immédiat"
select select "if_booking_is_paid"
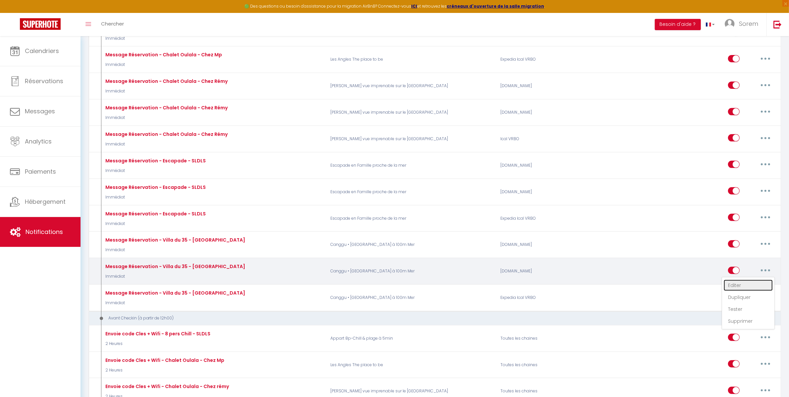
checkbox input "true"
checkbox input "false"
checkbox input "true"
radio input "true"
type input "Merci pour votre réservation"
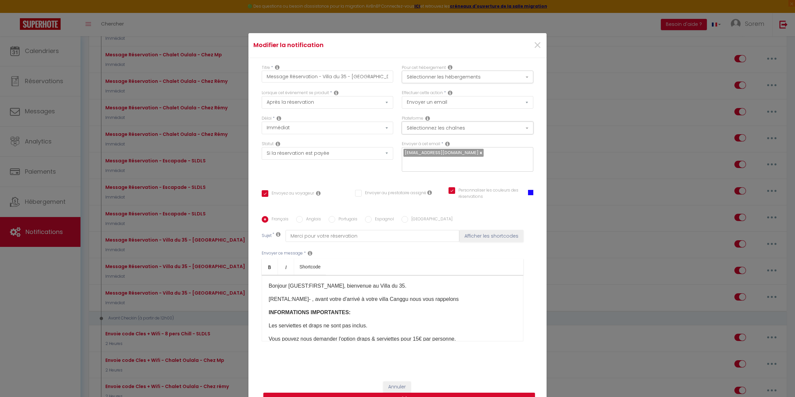
click at [492, 130] on button "Sélectionnez les chaînes" at bounding box center [468, 128] width 132 height 13
click at [425, 393] on button "Mettre à jour" at bounding box center [399, 399] width 272 height 13
checkbox input "true"
checkbox input "false"
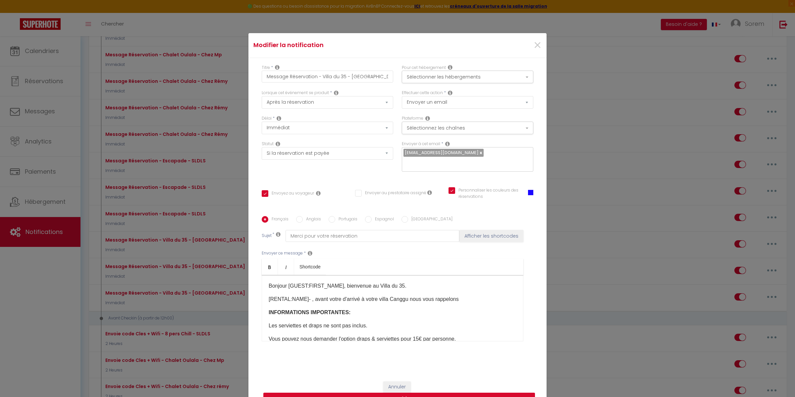
checkbox input "true"
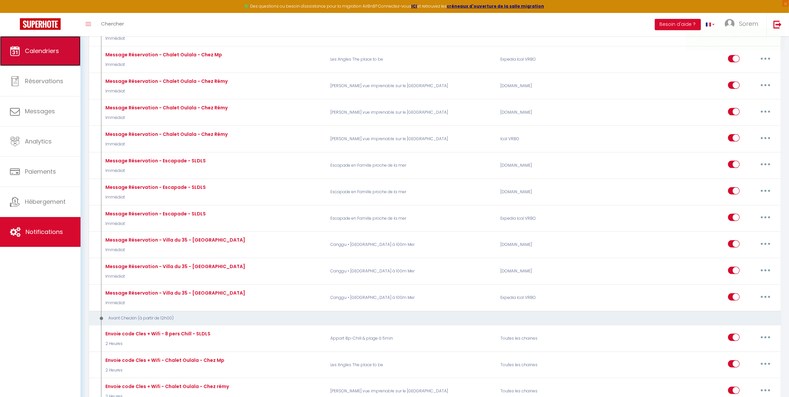
click at [39, 55] on span "Calendriers" at bounding box center [42, 51] width 34 height 8
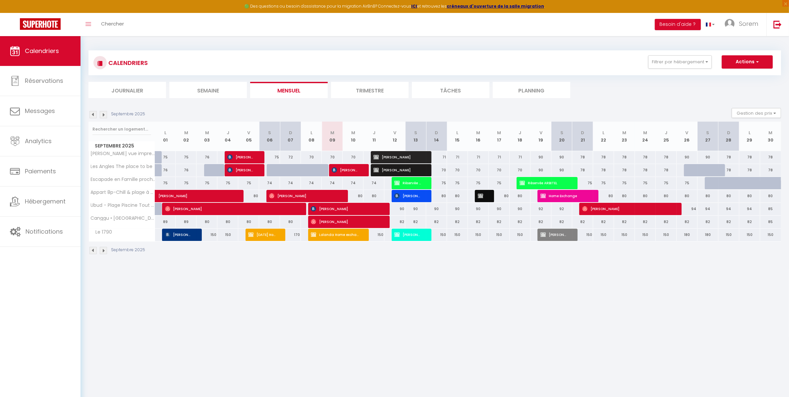
click at [403, 209] on div "90" at bounding box center [394, 209] width 21 height 12
type input "90"
type input "Ven 12 Septembre 2025"
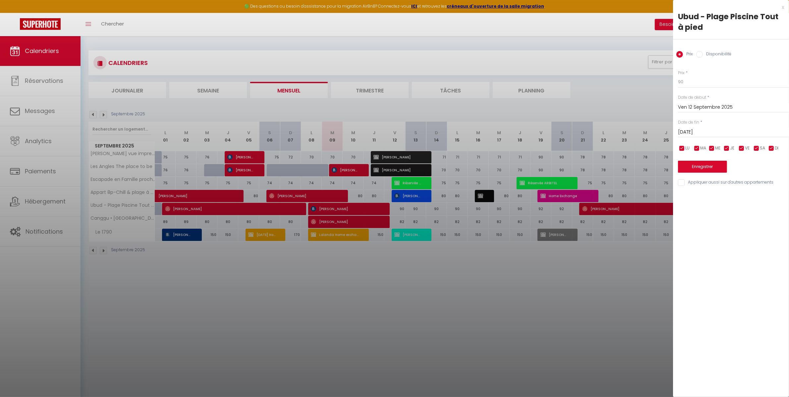
click at [724, 133] on input "[DATE]" at bounding box center [733, 132] width 111 height 9
click at [767, 197] on span "20" at bounding box center [770, 196] width 14 height 13
type input "[DATE]"
click at [693, 85] on input "90" at bounding box center [733, 82] width 111 height 12
type input "91"
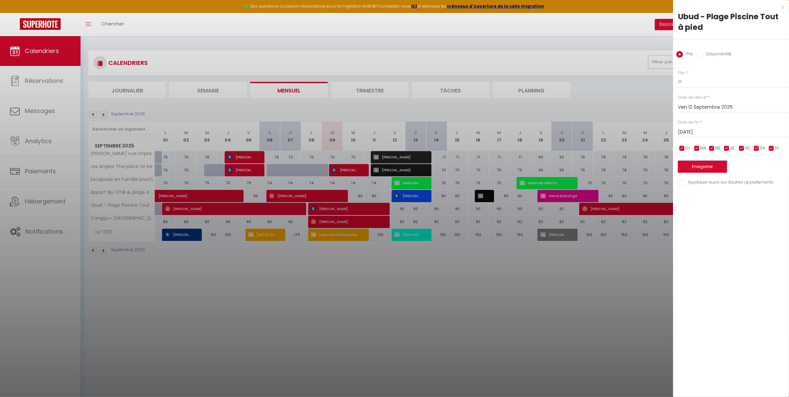
click at [696, 162] on button "Enregistrer" at bounding box center [702, 167] width 49 height 12
